Goal: Task Accomplishment & Management: Manage account settings

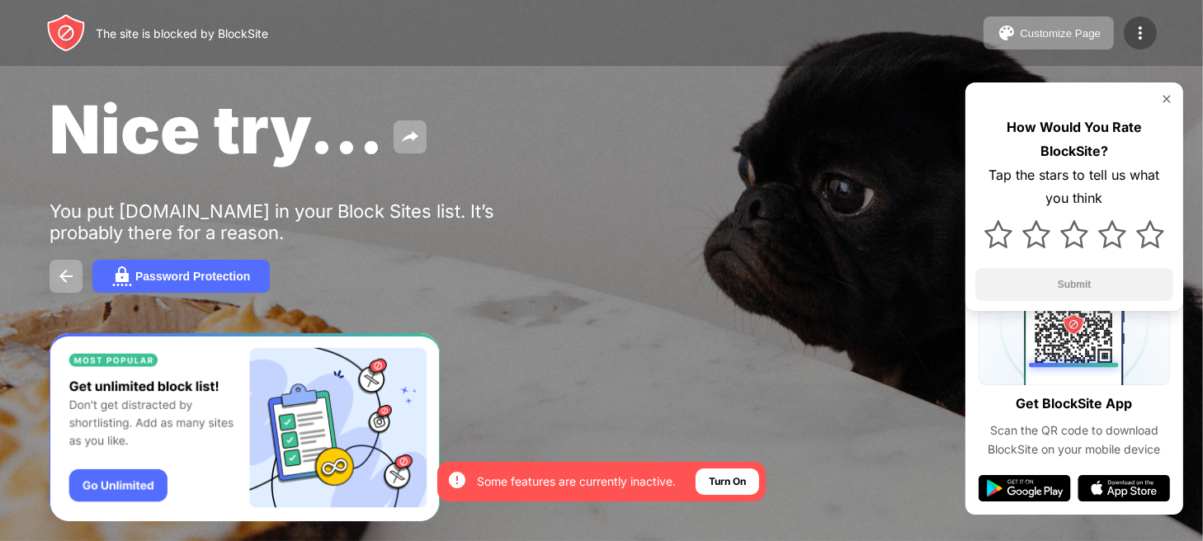
click at [1139, 34] on img at bounding box center [1141, 33] width 20 height 20
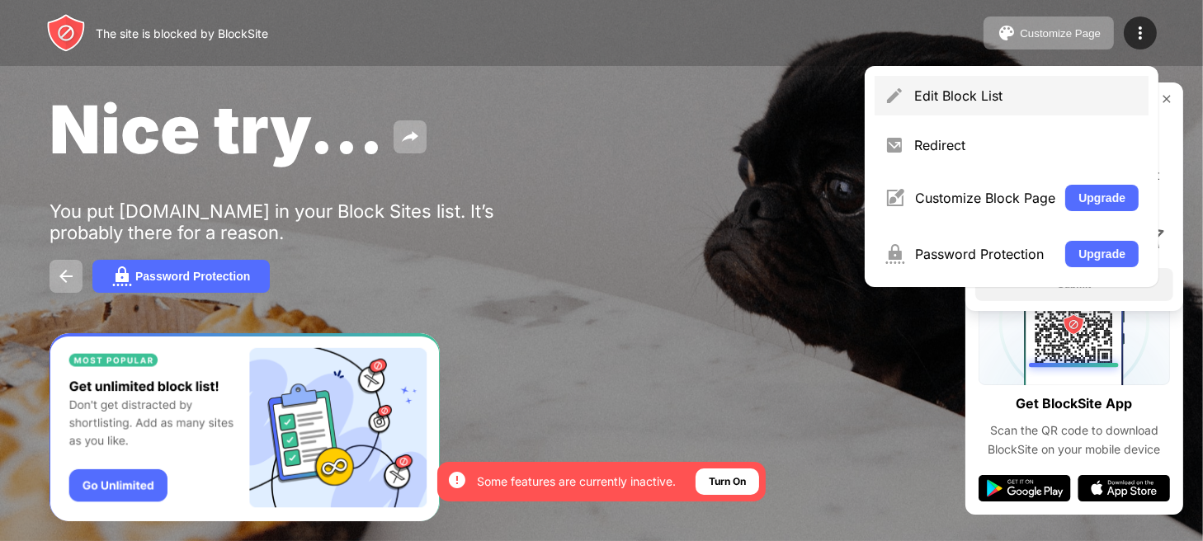
click at [1019, 110] on div "Edit Block List" at bounding box center [1012, 96] width 274 height 40
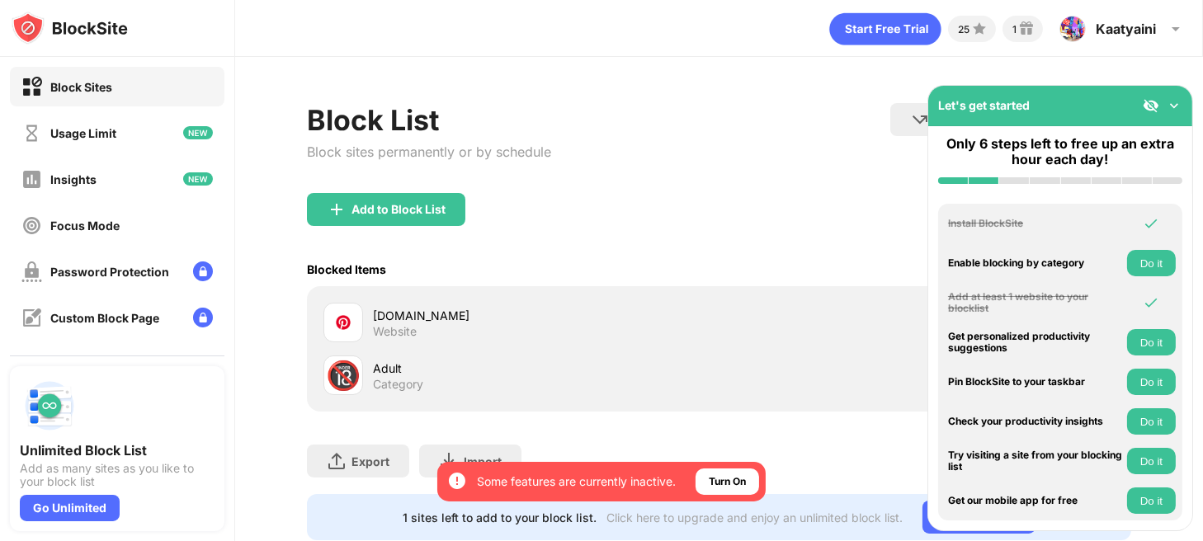
click at [1171, 103] on img at bounding box center [1174, 105] width 17 height 17
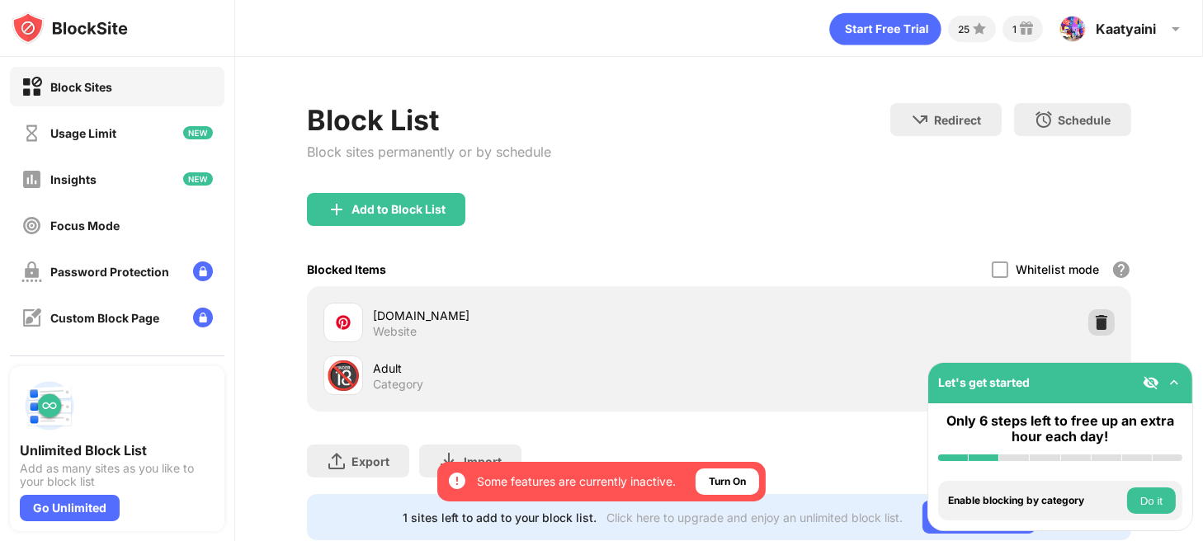
click at [1094, 325] on img at bounding box center [1102, 322] width 17 height 17
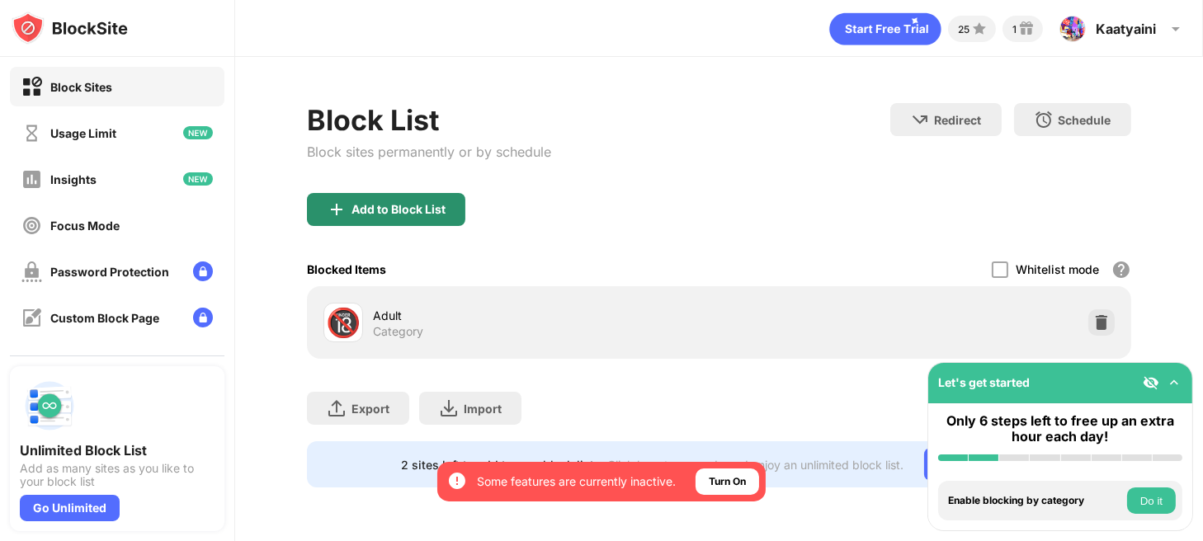
click at [442, 201] on div "Add to Block List" at bounding box center [386, 209] width 158 height 33
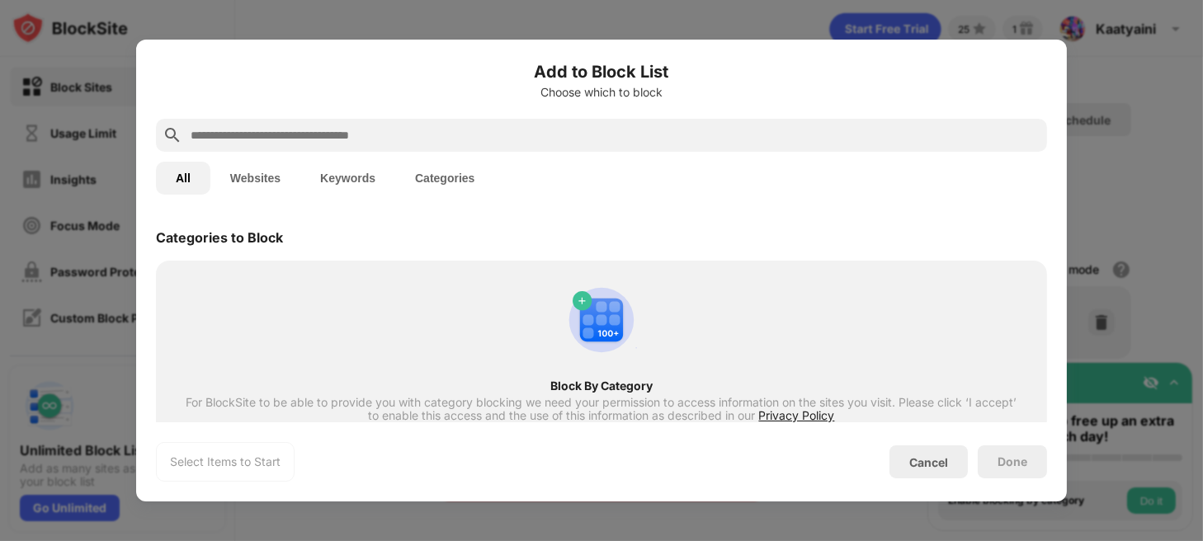
click at [449, 120] on div at bounding box center [601, 135] width 891 height 33
click at [450, 142] on input "text" at bounding box center [615, 135] width 852 height 20
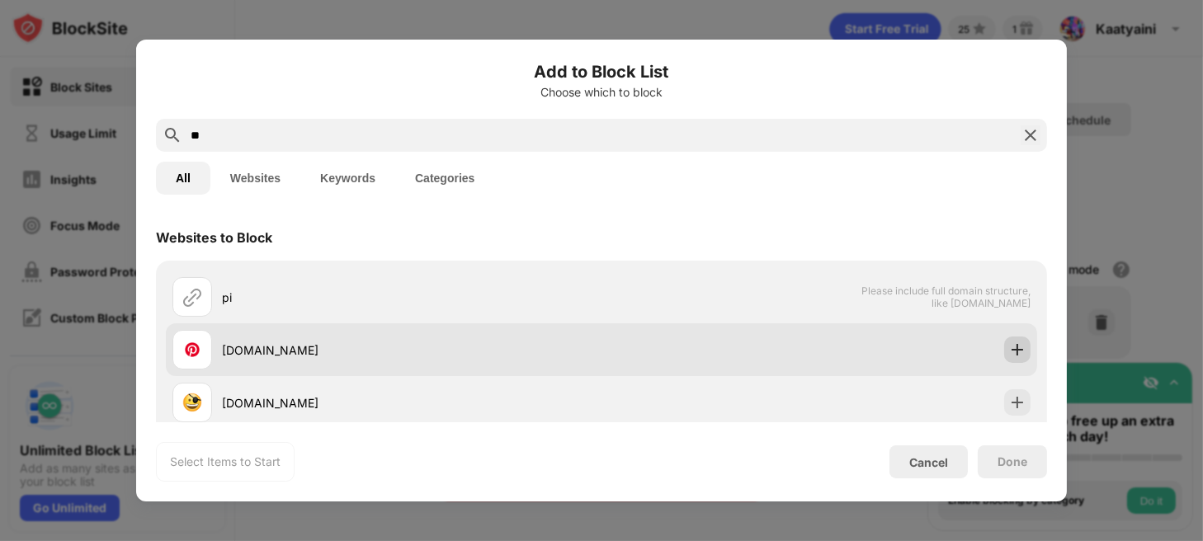
type input "**"
click at [1009, 349] on img at bounding box center [1017, 350] width 17 height 17
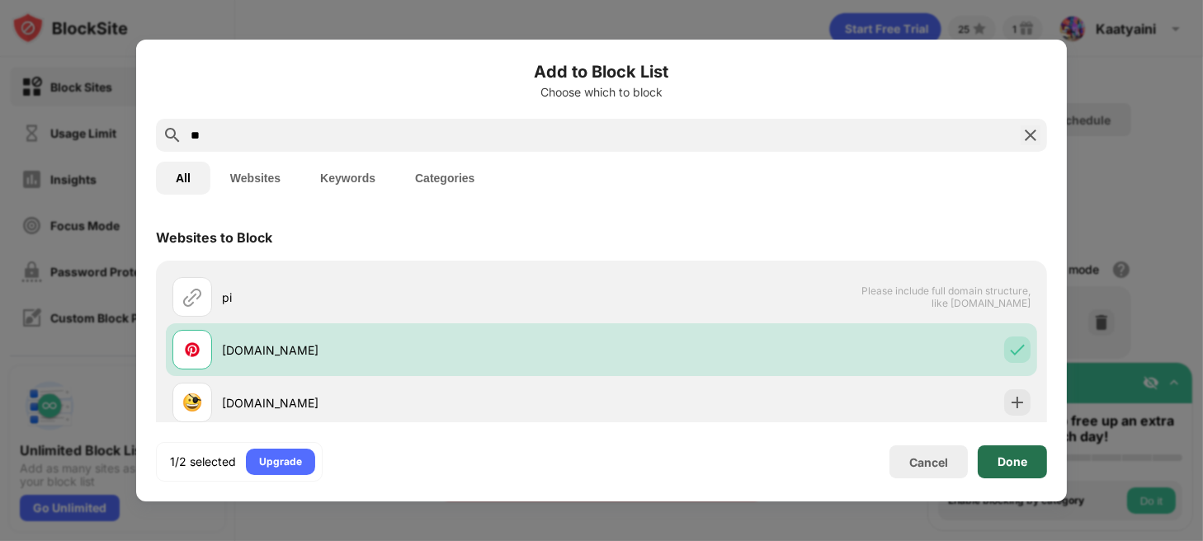
click at [1011, 468] on div "Done" at bounding box center [1013, 462] width 30 height 13
